Goal: Task Accomplishment & Management: Use online tool/utility

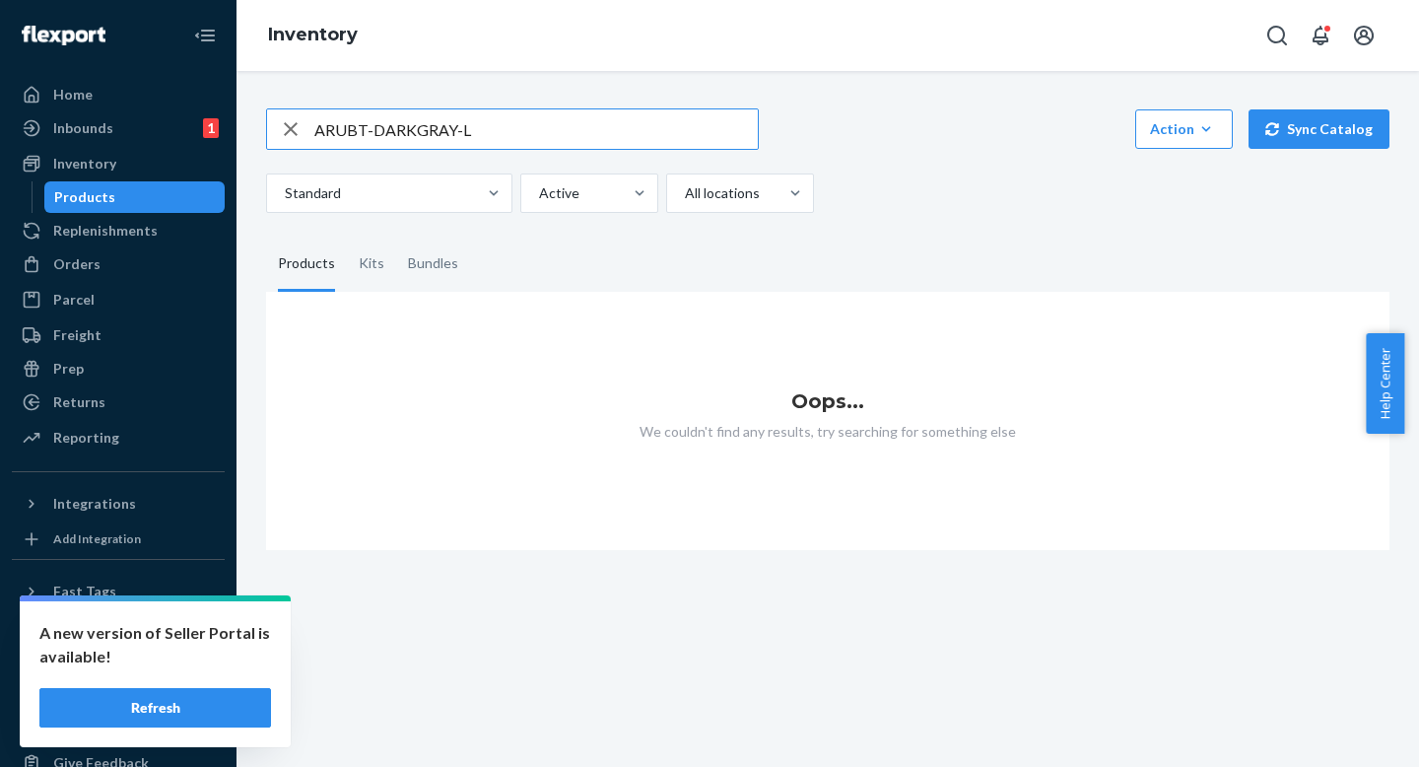
click at [595, 127] on input "ARUBT-DARKGRAY-L" at bounding box center [535, 128] width 443 height 39
click at [568, 126] on input "ARUBT-DARKGRAY-L" at bounding box center [535, 128] width 443 height 39
type input "ARUBT-DARKGRAY-L"
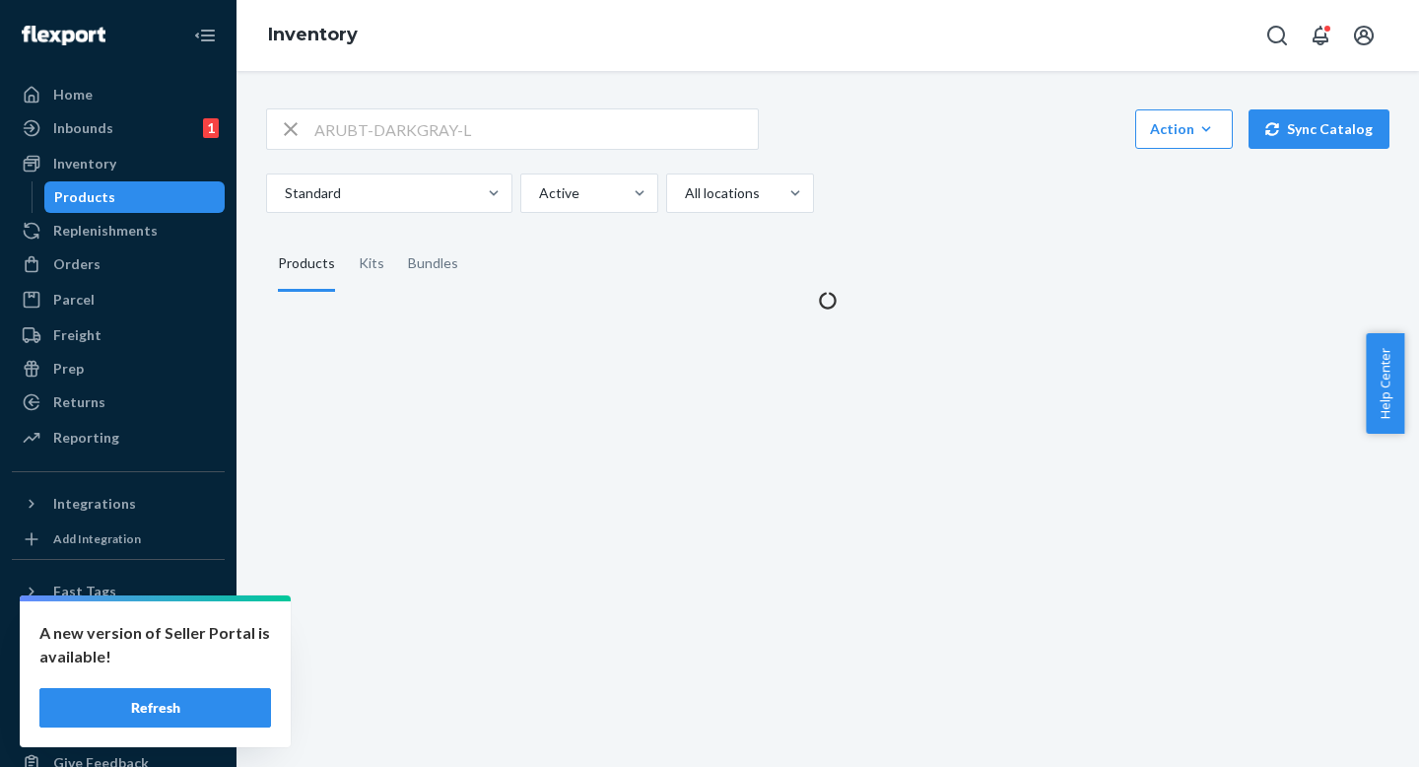
click at [992, 260] on fieldset "Products Kits Bundles" at bounding box center [827, 263] width 1123 height 55
click at [992, 197] on div "Standard Active All locations" at bounding box center [820, 192] width 1109 height 39
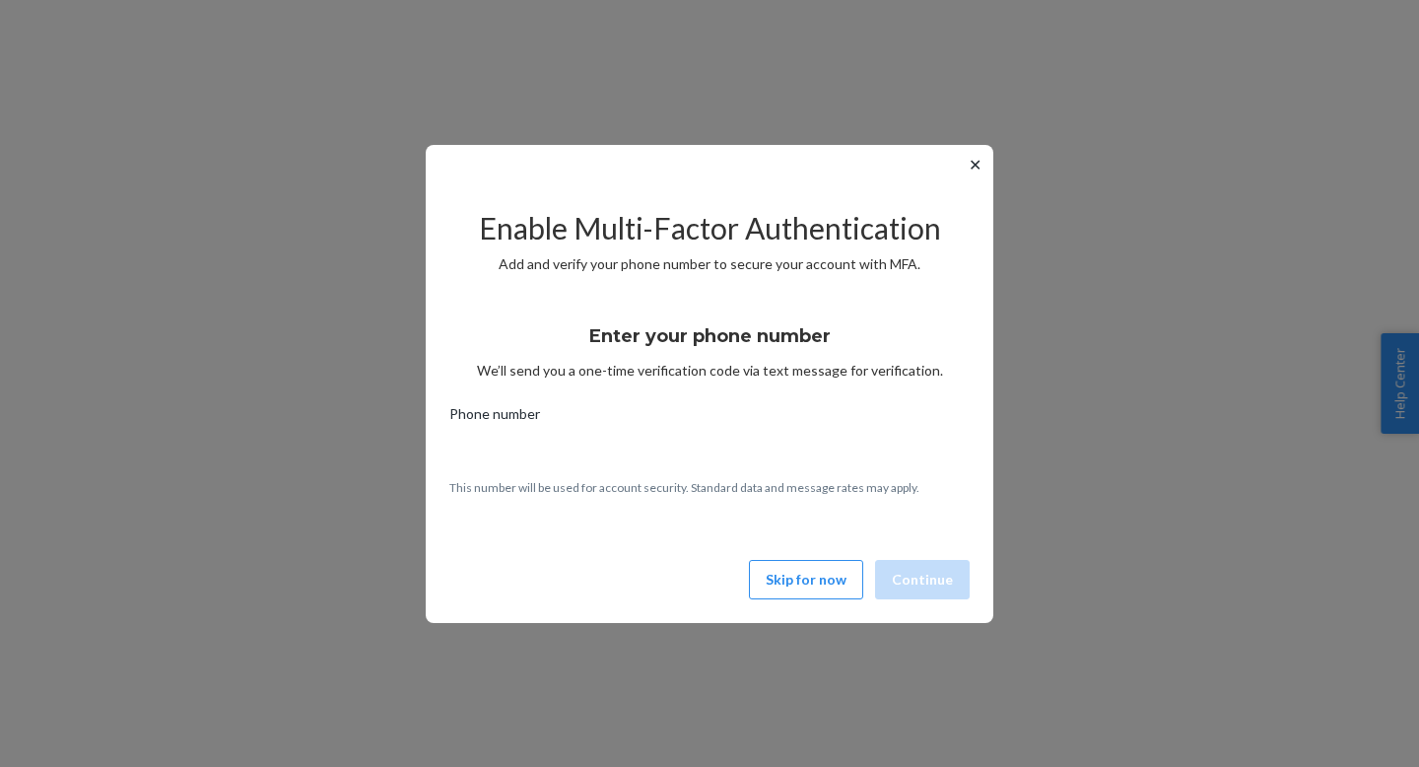
click at [976, 168] on button "✕" at bounding box center [975, 165] width 21 height 24
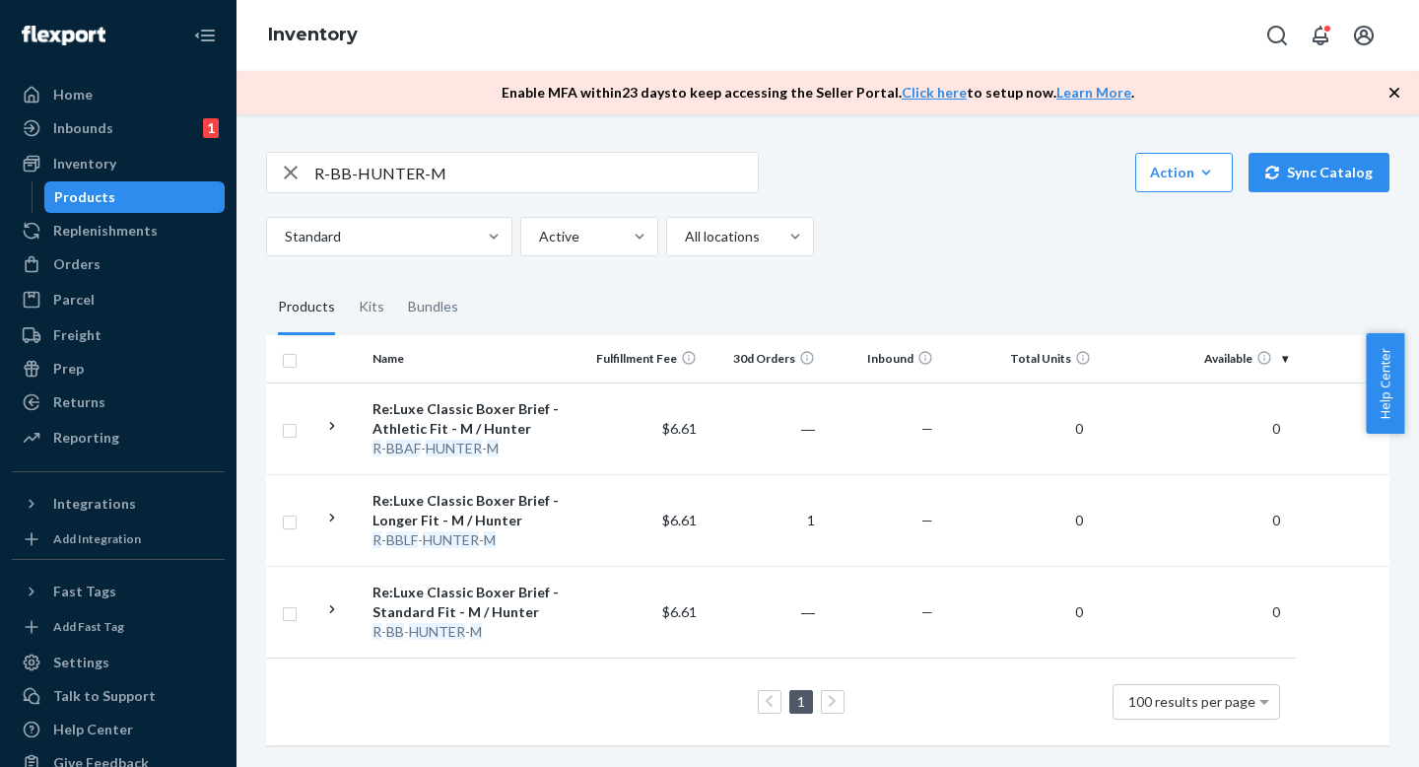
click at [924, 239] on div "Standard Active All locations" at bounding box center [820, 236] width 1109 height 39
click at [924, 235] on div "Standard Active All locations" at bounding box center [820, 236] width 1109 height 39
click at [925, 228] on div "Standard Active All locations" at bounding box center [820, 236] width 1109 height 39
click at [629, 186] on input "R-BB-HUNTER-M" at bounding box center [535, 172] width 443 height 39
click at [549, 155] on input "R-BB-HUNTER-M" at bounding box center [535, 172] width 443 height 39
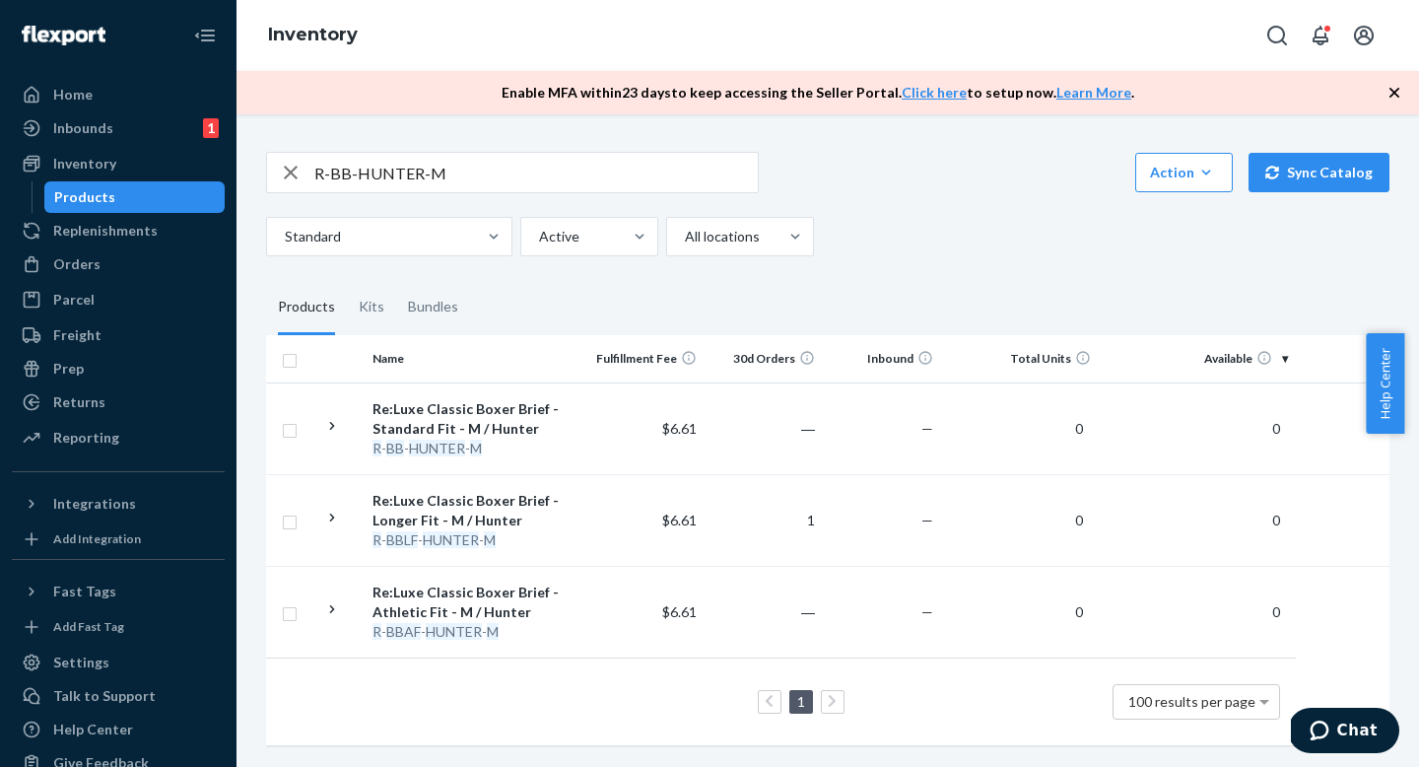
click at [505, 184] on input "R-BB-HUNTER-M" at bounding box center [535, 172] width 443 height 39
paste input "UBBLF-CAMOBLACK-XXL"
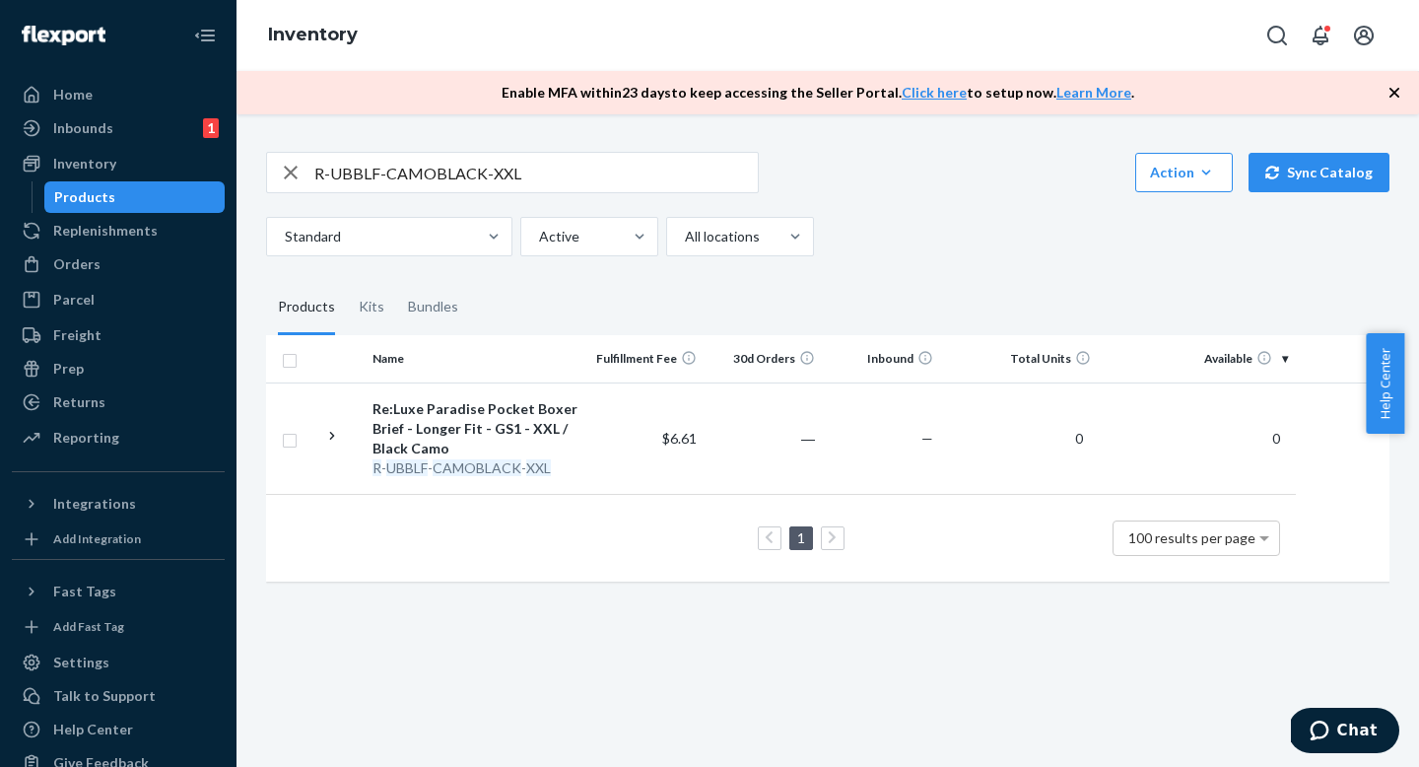
click at [498, 173] on input "R-UBBLF-CAMOBLACK-XXL" at bounding box center [535, 172] width 443 height 39
paste input "SKU R-UBBLF-BLACK-"
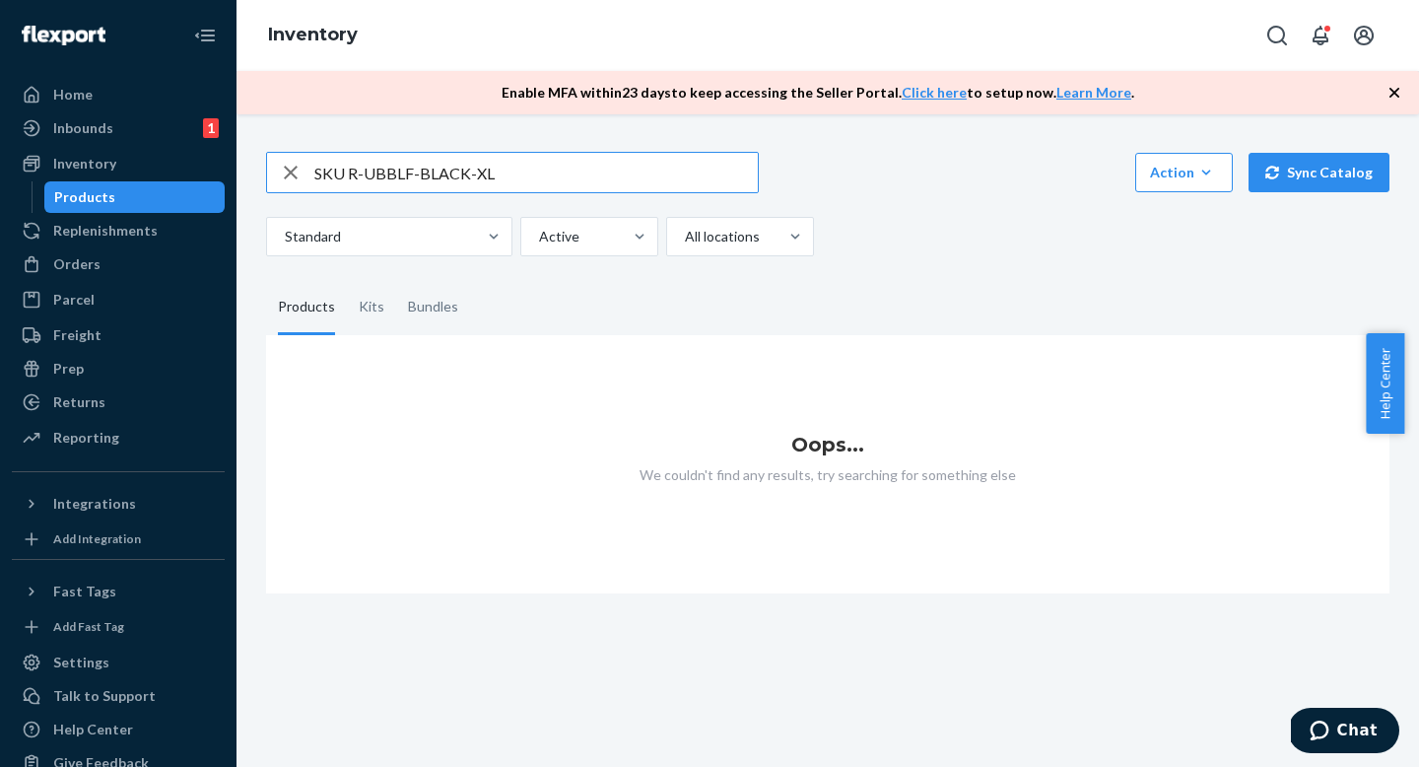
drag, startPoint x: 350, startPoint y: 170, endPoint x: 224, endPoint y: 168, distance: 126.1
click at [235, 170] on div "Home Inbounds 1 Shipping Plans Problems 1 Inventory Products Replenishments Ord…" at bounding box center [709, 383] width 1419 height 767
type input "R-UBBLF-BLACK-XL"
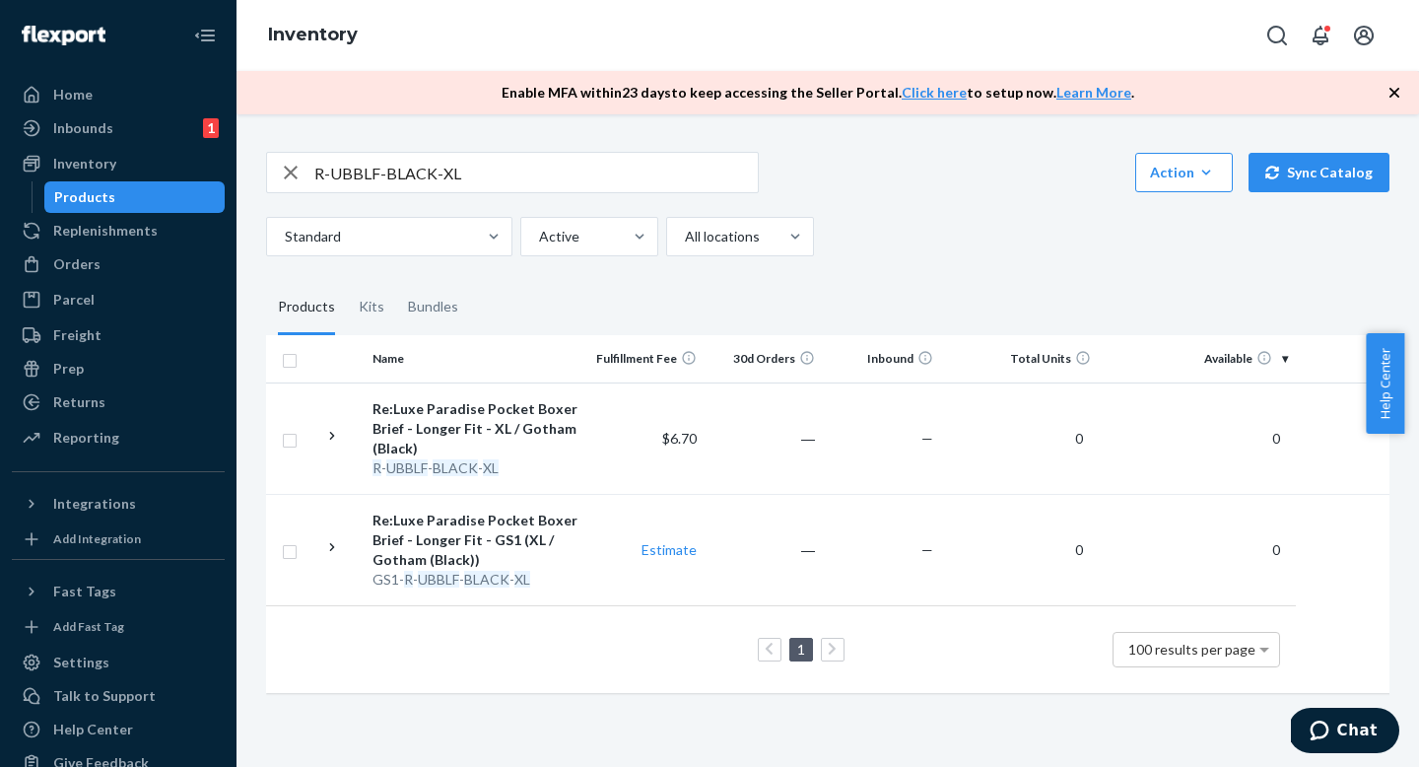
click at [637, 298] on fieldset "Products Kits Bundles" at bounding box center [827, 307] width 1123 height 55
click at [637, 286] on fieldset "Products Kits Bundles" at bounding box center [827, 307] width 1123 height 55
click at [749, 300] on fieldset "Products Kits Bundles" at bounding box center [827, 307] width 1123 height 55
click at [749, 314] on fieldset "Products Kits Bundles" at bounding box center [827, 307] width 1123 height 55
click at [921, 282] on fieldset "Products Kits Bundles" at bounding box center [827, 307] width 1123 height 55
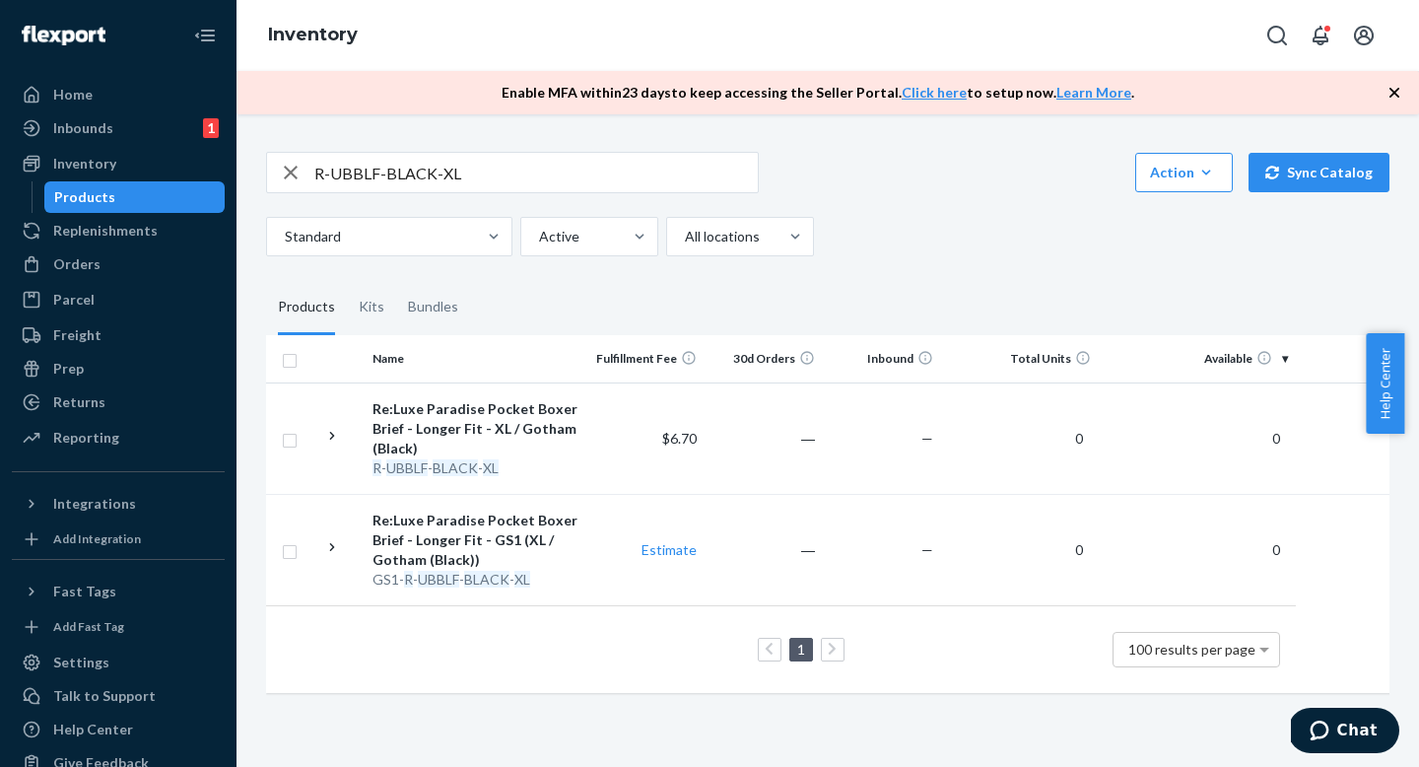
click at [921, 263] on div "R-UBBLF-BLACK-XL Action Create product Create kit or bundle Bulk create product…" at bounding box center [827, 420] width 1153 height 584
click at [919, 279] on div "R-UBBLF-BLACK-XL Action Create product Create kit or bundle Bulk create product…" at bounding box center [827, 420] width 1153 height 584
click at [919, 267] on div "R-UBBLF-BLACK-XL Action Create product Create kit or bundle Bulk create product…" at bounding box center [827, 420] width 1153 height 584
click at [913, 288] on fieldset "Products Kits Bundles" at bounding box center [827, 307] width 1123 height 55
click at [913, 274] on div "R-UBBLF-BLACK-XL Action Create product Create kit or bundle Bulk create product…" at bounding box center [827, 420] width 1153 height 584
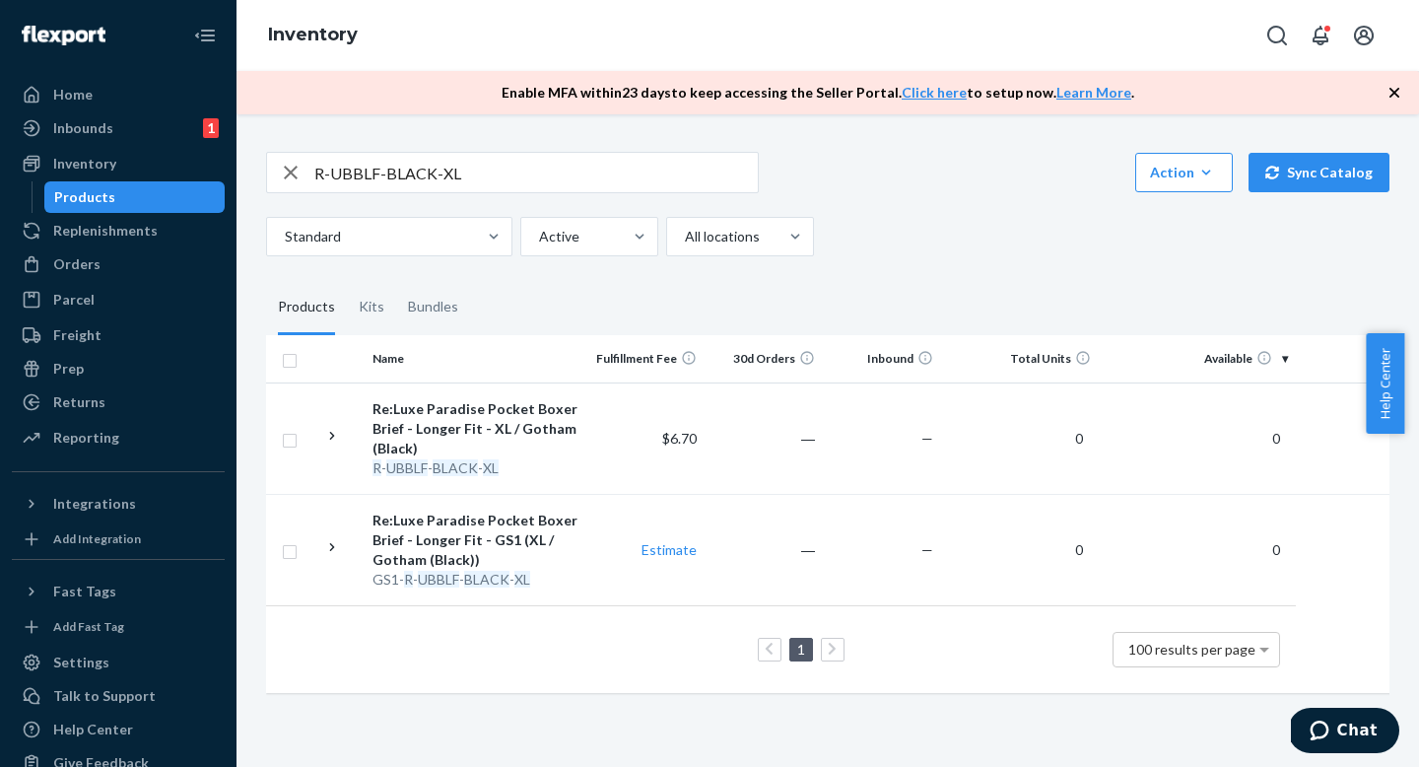
click at [967, 282] on fieldset "Products Kits Bundles" at bounding box center [827, 307] width 1123 height 55
click at [963, 245] on div "Standard Active All locations" at bounding box center [820, 236] width 1109 height 39
click at [963, 253] on div "Standard Active All locations" at bounding box center [820, 236] width 1109 height 39
click at [524, 157] on input "R-UBBLF-BLACK-XL" at bounding box center [535, 172] width 443 height 39
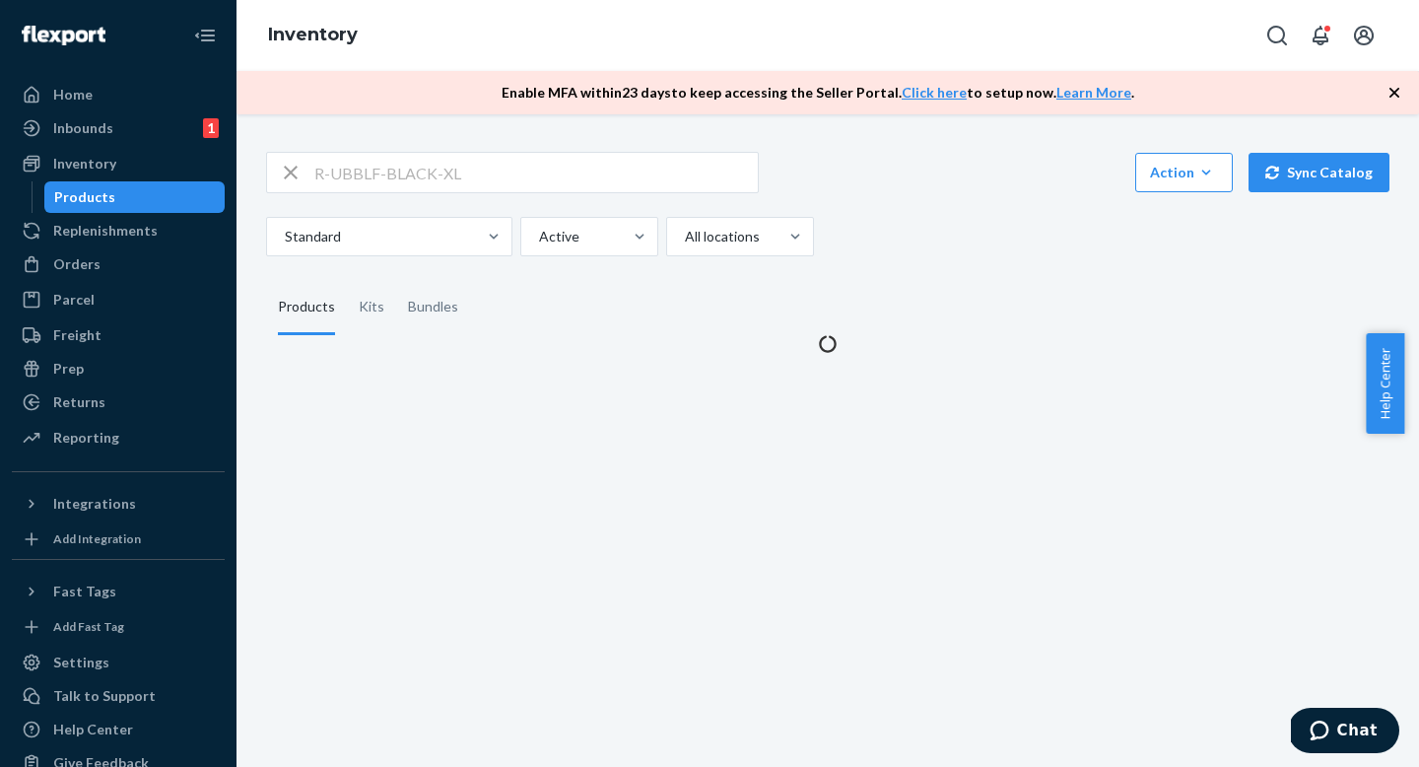
drag, startPoint x: 982, startPoint y: 182, endPoint x: 979, endPoint y: 210, distance: 27.7
click at [982, 182] on div "R-UBBLF-BLACK-XL Action Create product Create kit or bundle Bulk create product…" at bounding box center [827, 172] width 1123 height 41
click at [979, 199] on div "R-UBBLF-BLACK-XL Action Create product Create kit or bundle Bulk create product…" at bounding box center [827, 204] width 1123 height 104
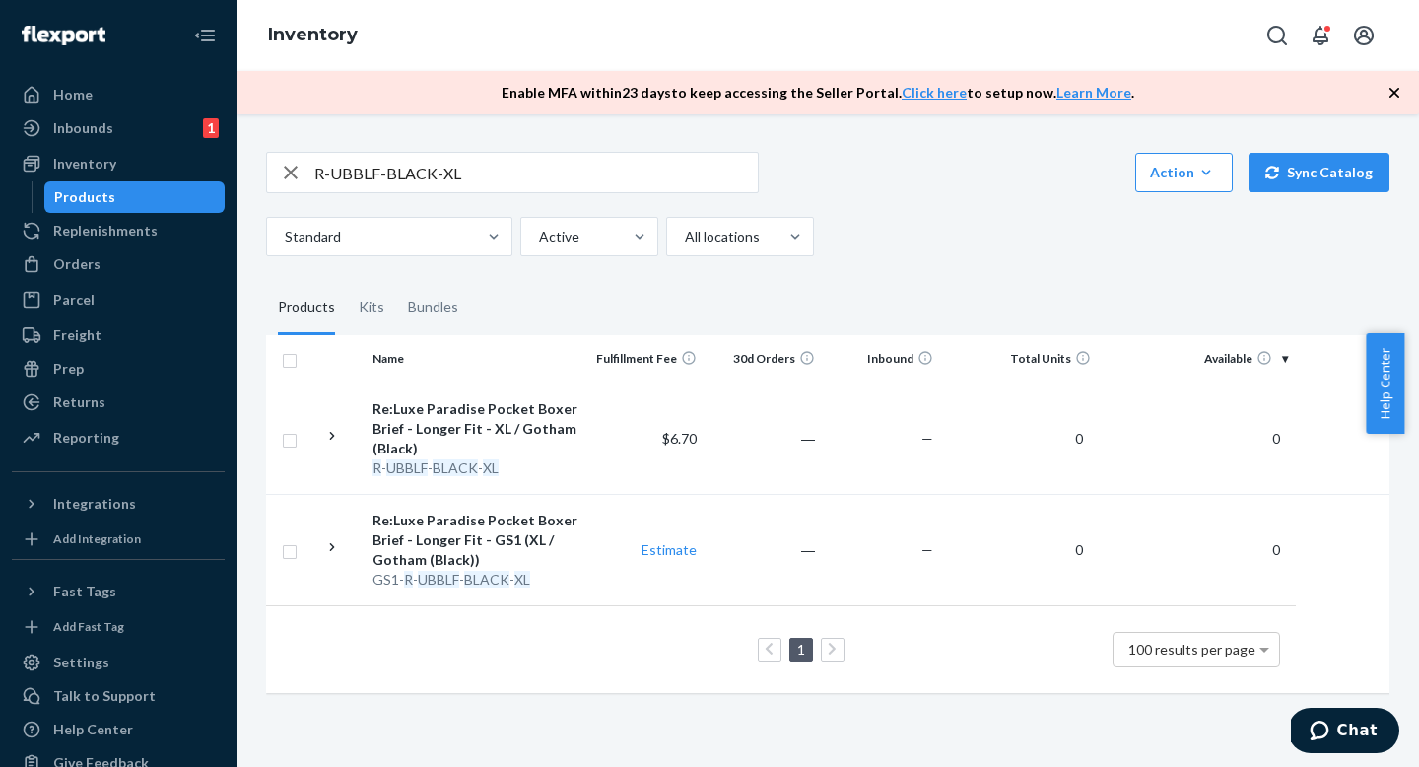
drag, startPoint x: 983, startPoint y: 242, endPoint x: 983, endPoint y: 221, distance: 21.7
click at [983, 243] on div "Standard Active All locations" at bounding box center [820, 236] width 1109 height 39
click at [983, 220] on div "Standard Active All locations" at bounding box center [820, 236] width 1109 height 39
click at [859, 228] on div "Standard Active All locations" at bounding box center [820, 236] width 1109 height 39
click at [586, 178] on input "R-UBBLF-BLACK-XL" at bounding box center [535, 172] width 443 height 39
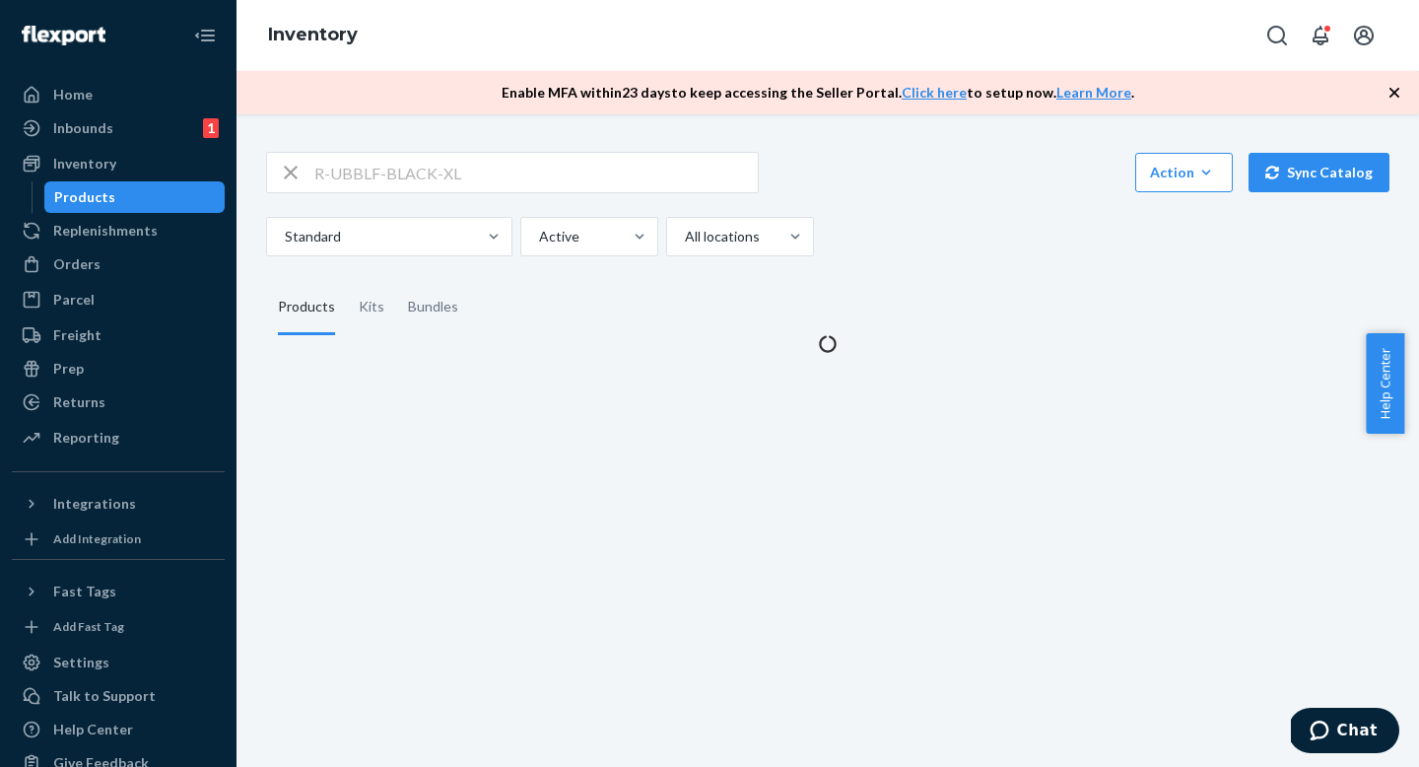
click at [850, 218] on div "Standard Active All locations" at bounding box center [820, 236] width 1109 height 39
click at [850, 239] on div "Standard Active All locations" at bounding box center [820, 236] width 1109 height 39
click at [850, 226] on div "Standard Active All locations" at bounding box center [820, 236] width 1109 height 39
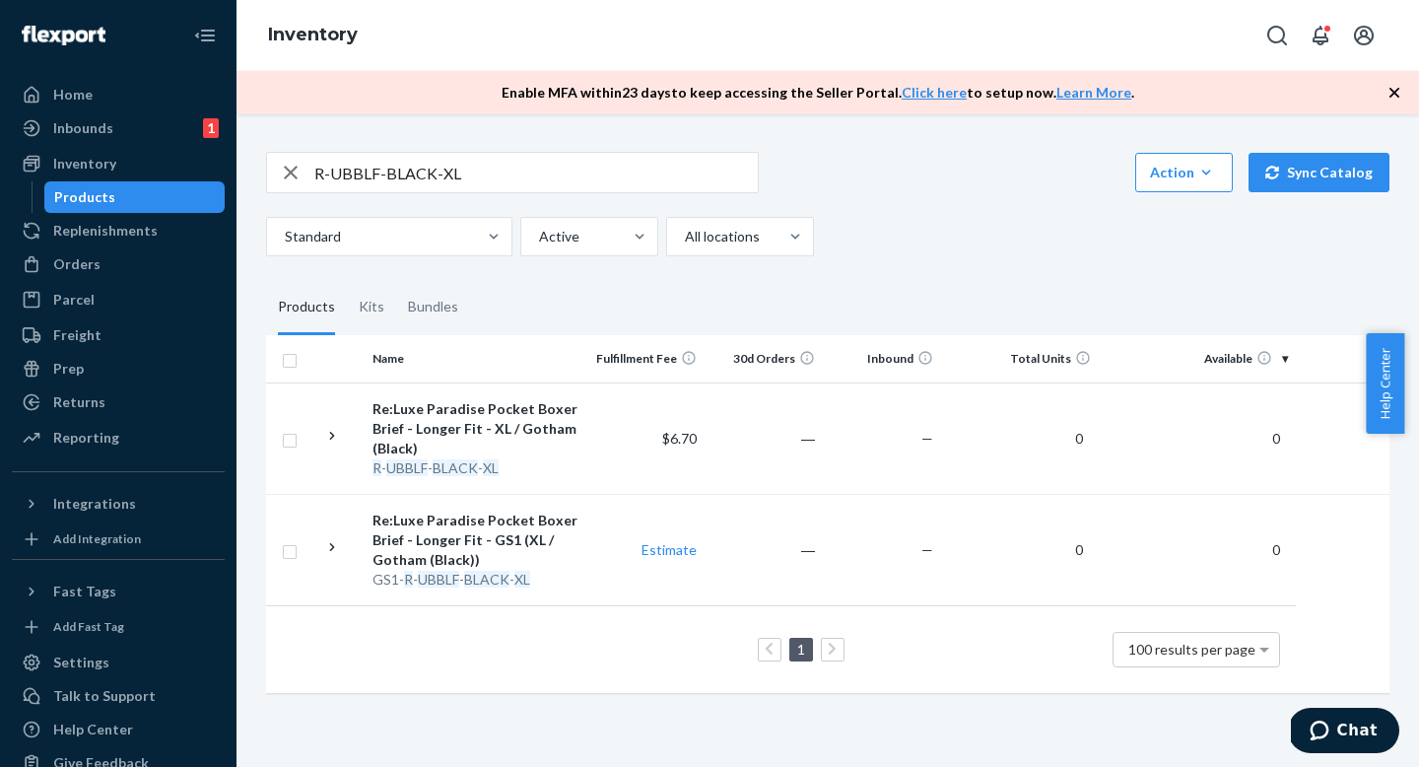
click at [886, 274] on div "R-UBBLF-BLACK-XL Action Create product Create kit or bundle Bulk create product…" at bounding box center [827, 420] width 1153 height 584
click at [881, 253] on div "Standard Active All locations" at bounding box center [820, 236] width 1109 height 39
click at [881, 256] on div "R-UBBLF-BLACK-XL Action Create product Create kit or bundle Bulk create product…" at bounding box center [827, 420] width 1153 height 584
click at [883, 237] on div "Standard Active All locations" at bounding box center [820, 236] width 1109 height 39
click at [637, 158] on input "R-UBBLF-BLACK-XL" at bounding box center [535, 172] width 443 height 39
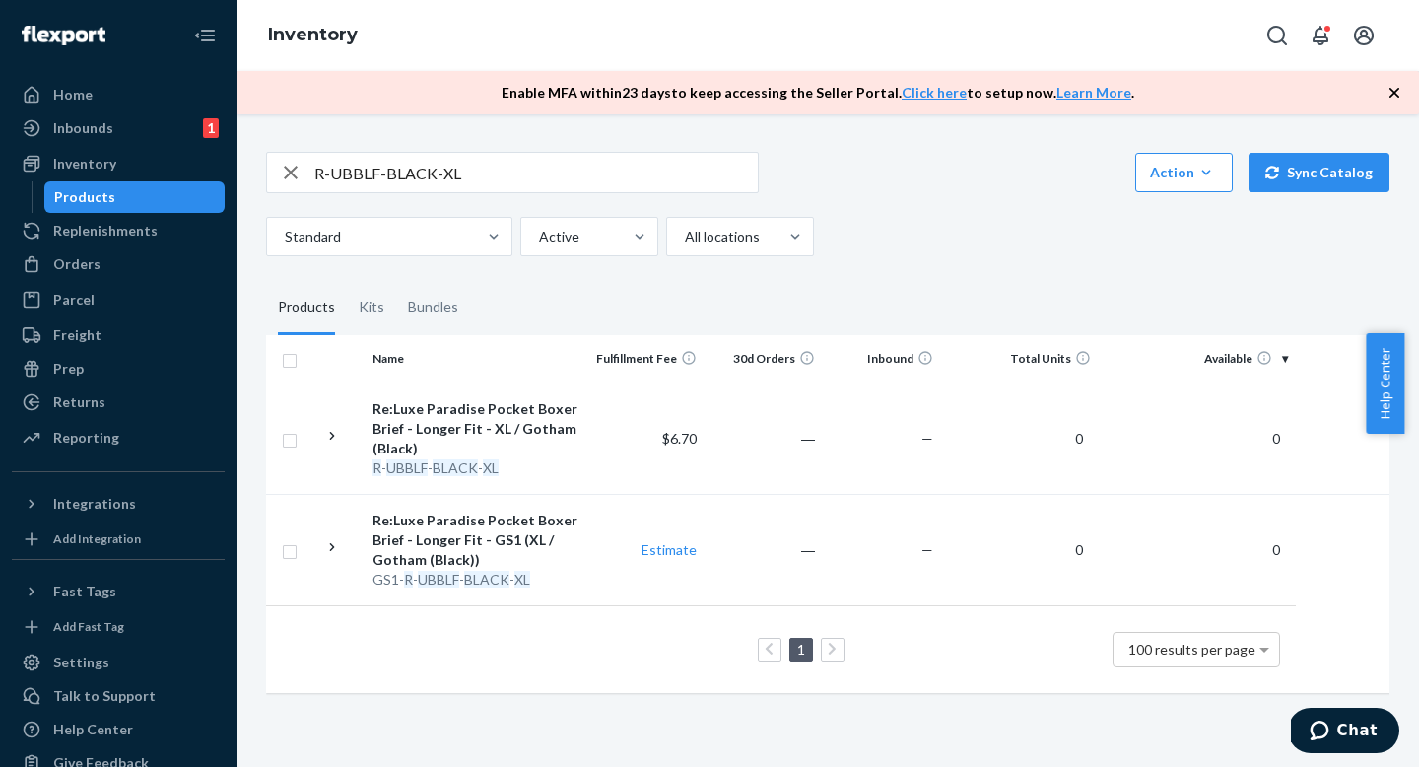
drag, startPoint x: 754, startPoint y: 298, endPoint x: 751, endPoint y: 286, distance: 12.2
click at [754, 297] on fieldset "Products Kits Bundles" at bounding box center [827, 307] width 1123 height 55
click at [751, 286] on fieldset "Products Kits Bundles" at bounding box center [827, 307] width 1123 height 55
click at [940, 270] on div "R-UBBLF-BLACK-XL Action Create product Create kit or bundle Bulk create product…" at bounding box center [827, 420] width 1153 height 584
click at [936, 303] on fieldset "Products Kits Bundles" at bounding box center [827, 307] width 1123 height 55
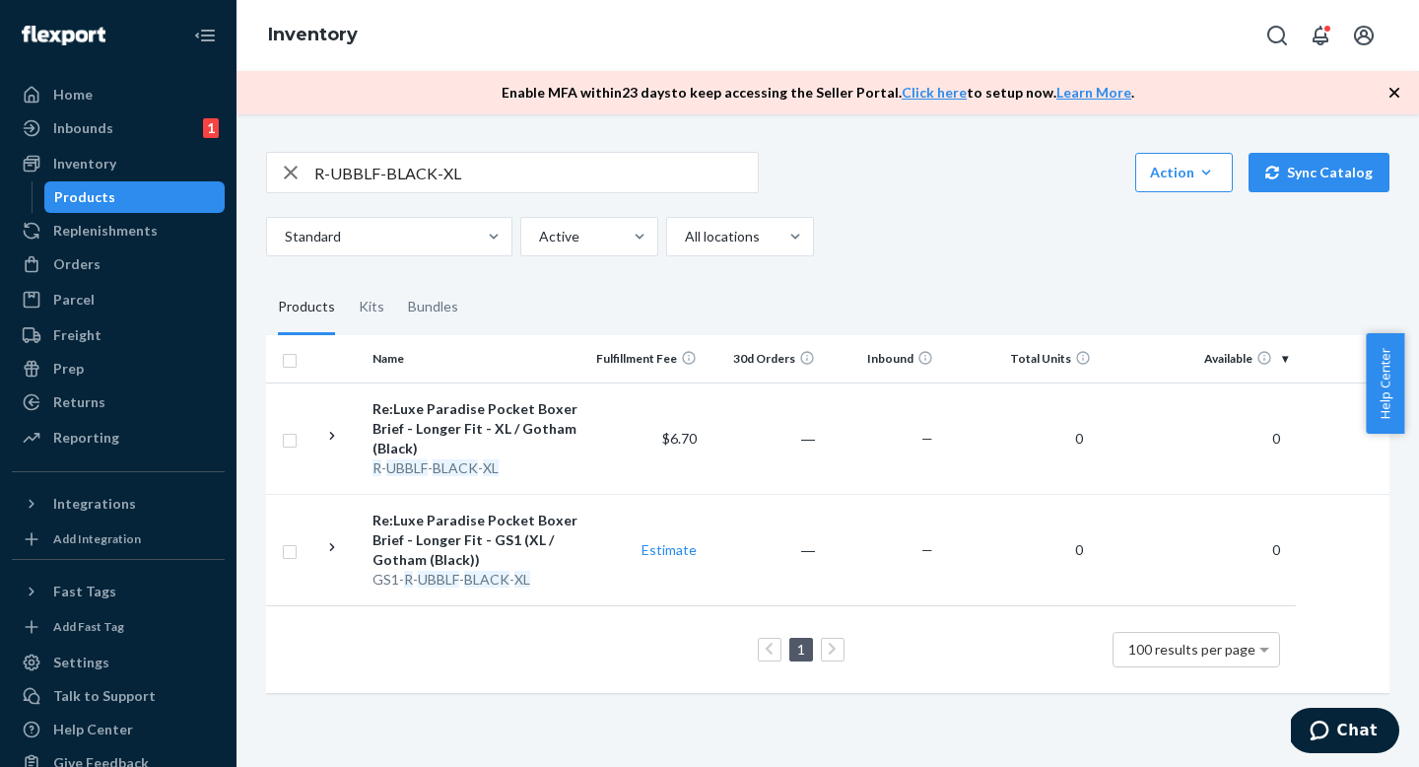
click at [936, 294] on fieldset "Products Kits Bundles" at bounding box center [827, 307] width 1123 height 55
drag, startPoint x: 928, startPoint y: 265, endPoint x: 927, endPoint y: 284, distance: 18.7
click at [928, 266] on div "R-UBBLF-BLACK-XL Action Create product Create kit or bundle Bulk create product…" at bounding box center [827, 420] width 1153 height 584
click at [927, 284] on fieldset "Products Kits Bundles" at bounding box center [827, 307] width 1123 height 55
